Goal: Check status: Check status

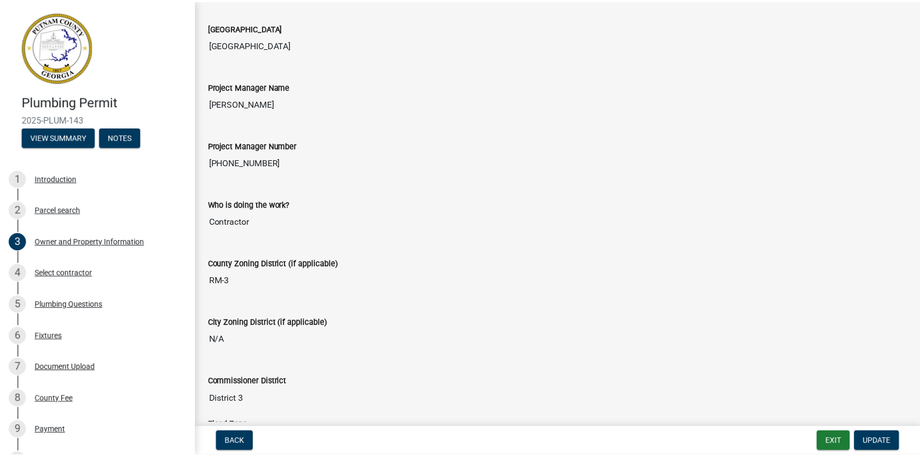
scroll to position [1496, 0]
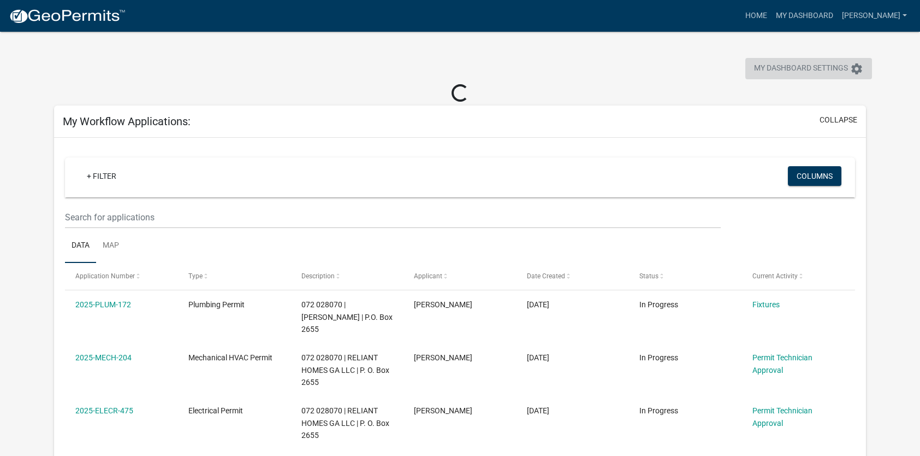
click at [810, 66] on span "My Dashboard Settings" at bounding box center [801, 68] width 94 height 13
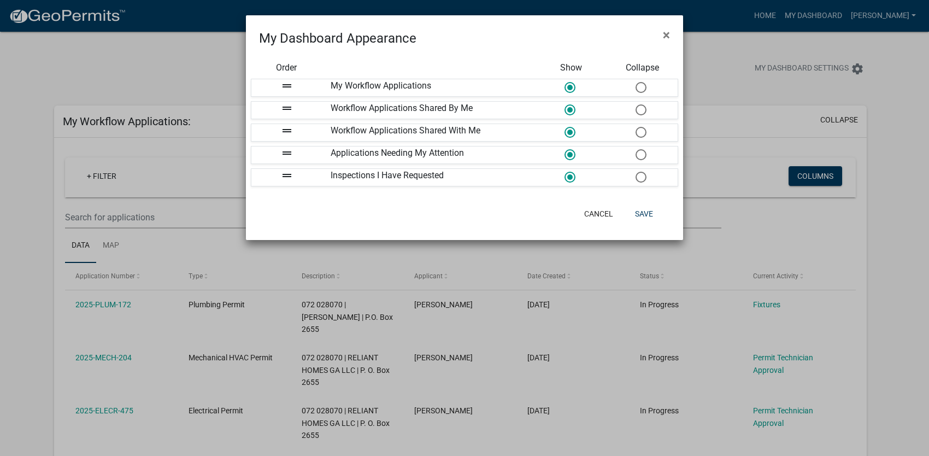
click at [787, 63] on ngb-modal-window "My Dashboard Appearance × Order Show Collapse drag_handle My Workflow Applicati…" at bounding box center [464, 228] width 929 height 456
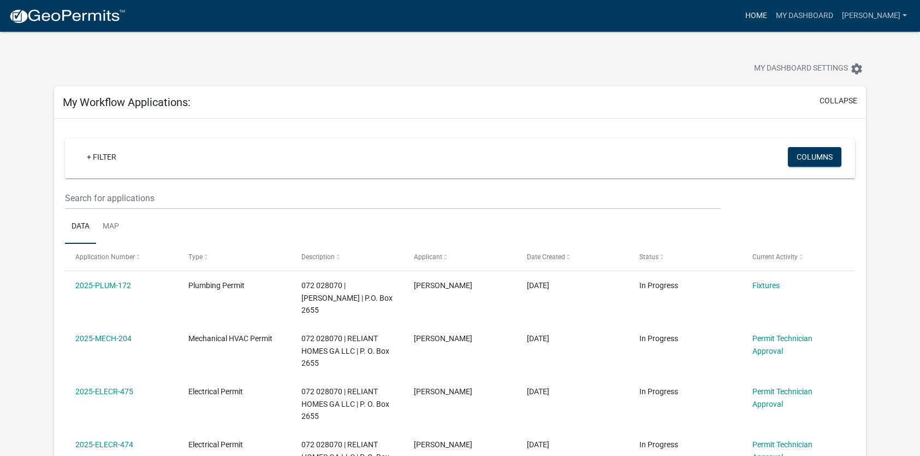
click at [761, 14] on link "Home" at bounding box center [756, 15] width 31 height 21
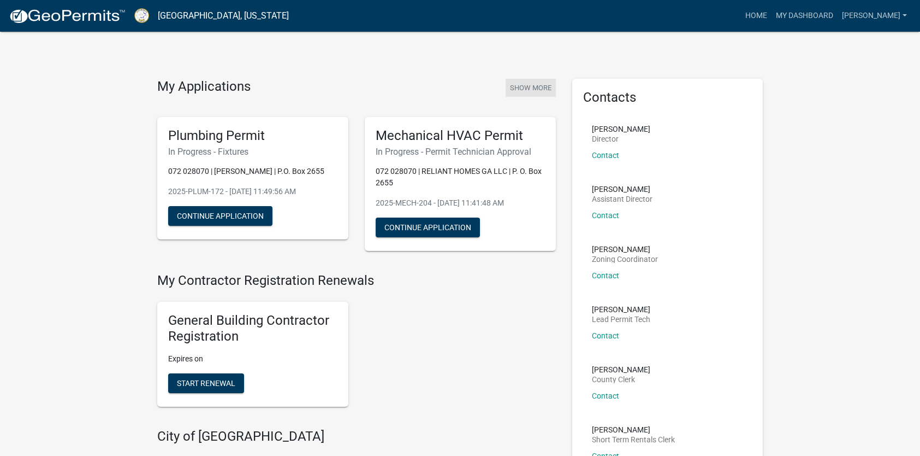
click at [537, 83] on button "Show More" at bounding box center [531, 88] width 50 height 18
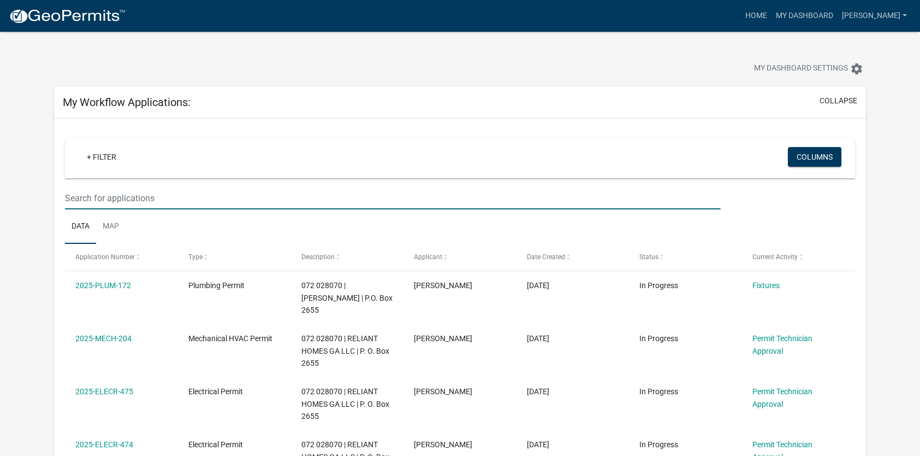
click at [113, 200] on input "text" at bounding box center [392, 198] width 655 height 22
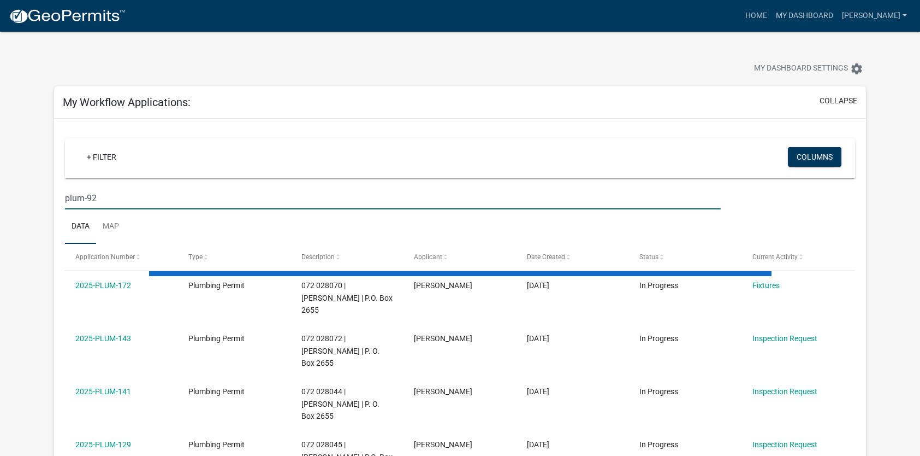
type input "plum-92"
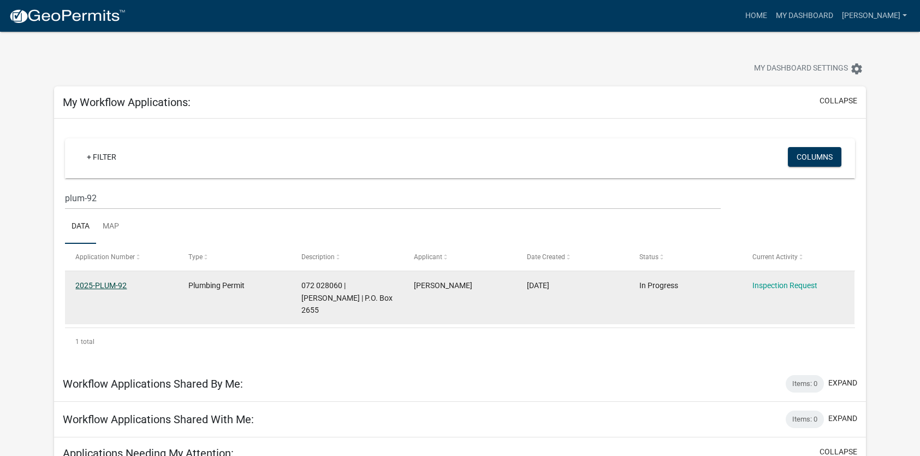
click at [121, 281] on link "2025-PLUM-92" at bounding box center [100, 285] width 51 height 9
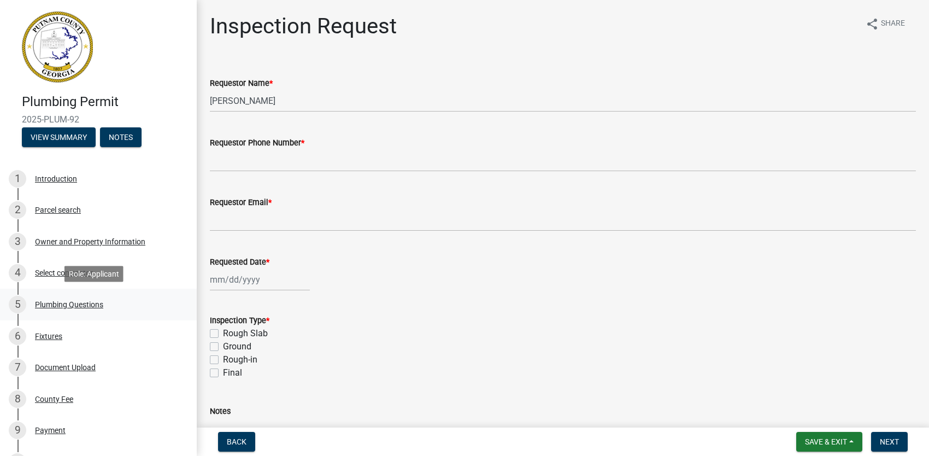
click at [80, 306] on div "Plumbing Questions" at bounding box center [69, 304] width 68 height 8
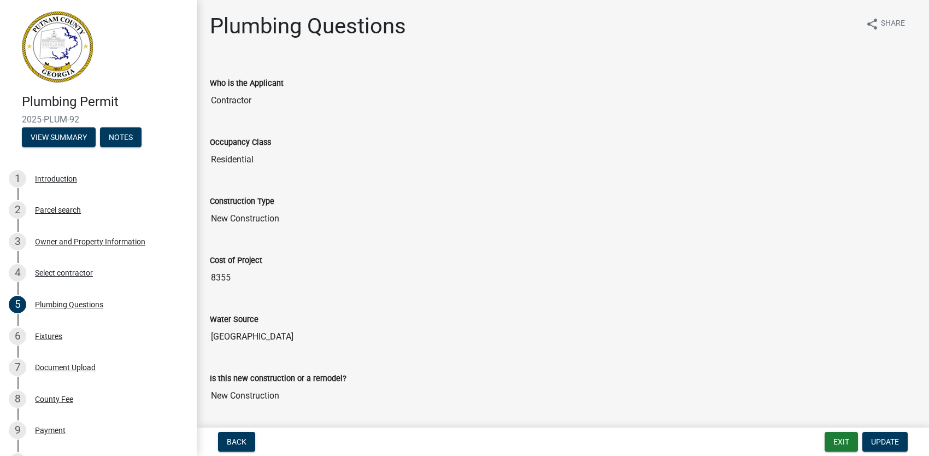
scroll to position [33, 0]
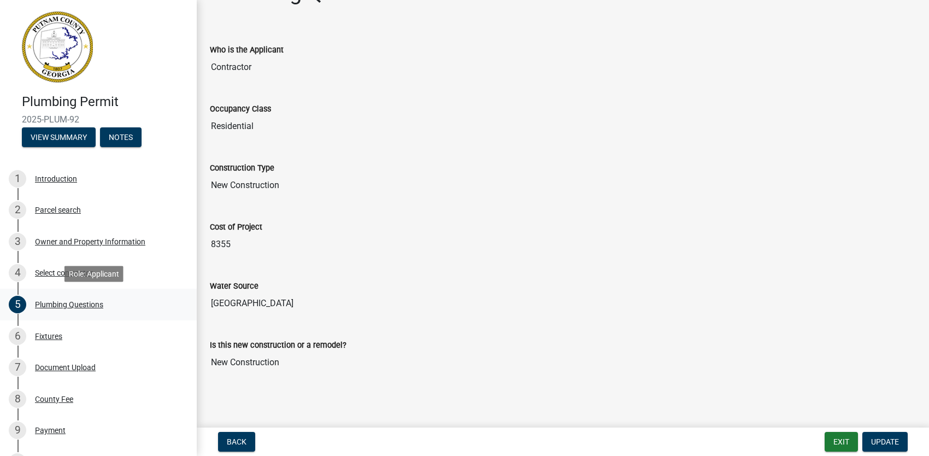
click at [74, 302] on div "Plumbing Questions" at bounding box center [69, 304] width 68 height 8
click at [81, 304] on div "Plumbing Questions" at bounding box center [69, 304] width 68 height 8
click at [56, 335] on div "Fixtures" at bounding box center [48, 336] width 27 height 8
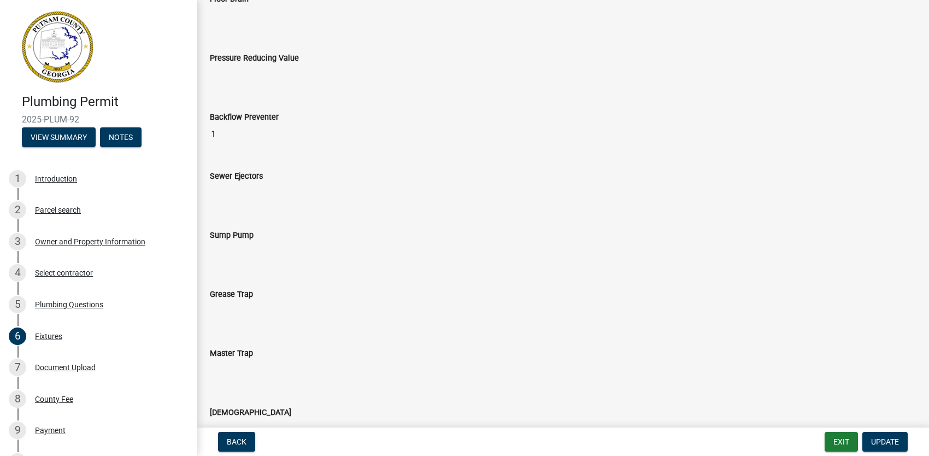
scroll to position [1092, 0]
